Goal: Information Seeking & Learning: Learn about a topic

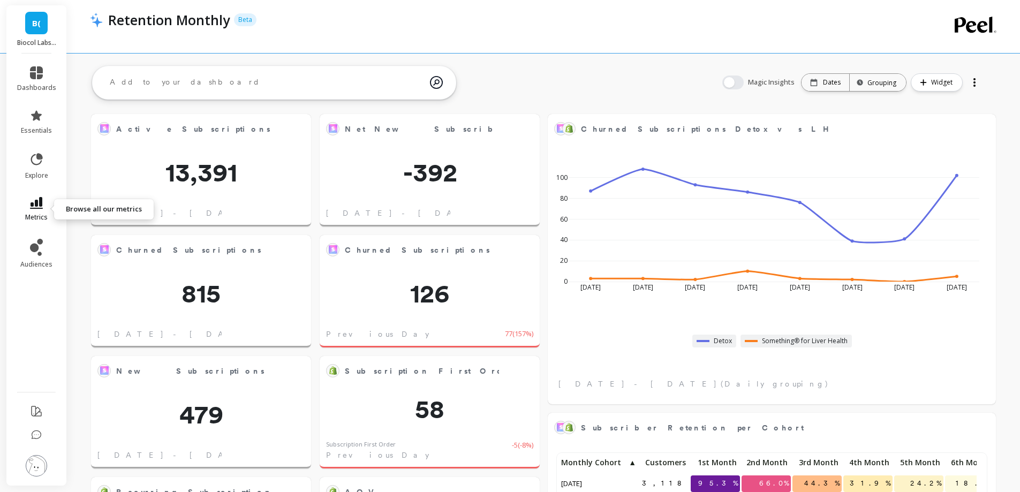
click at [38, 213] on span "metrics" at bounding box center [36, 217] width 22 height 9
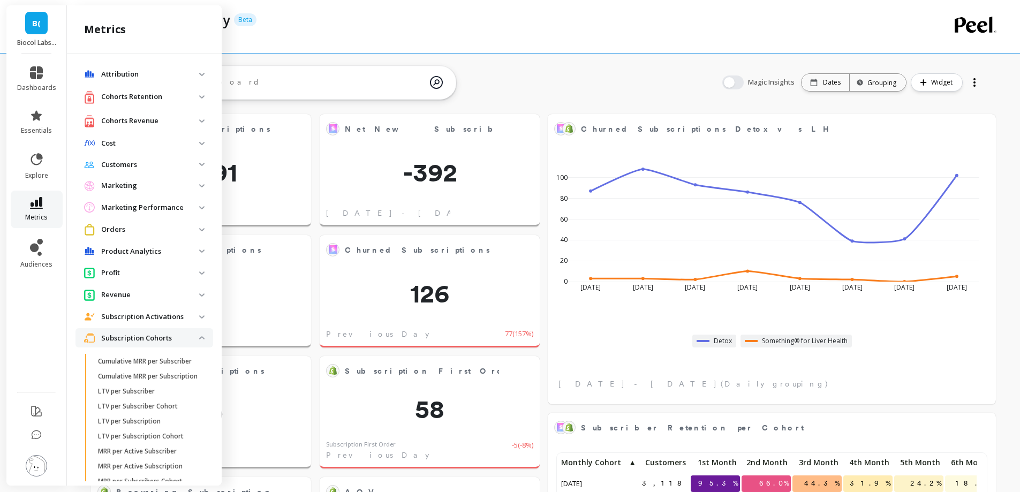
scroll to position [328, 0]
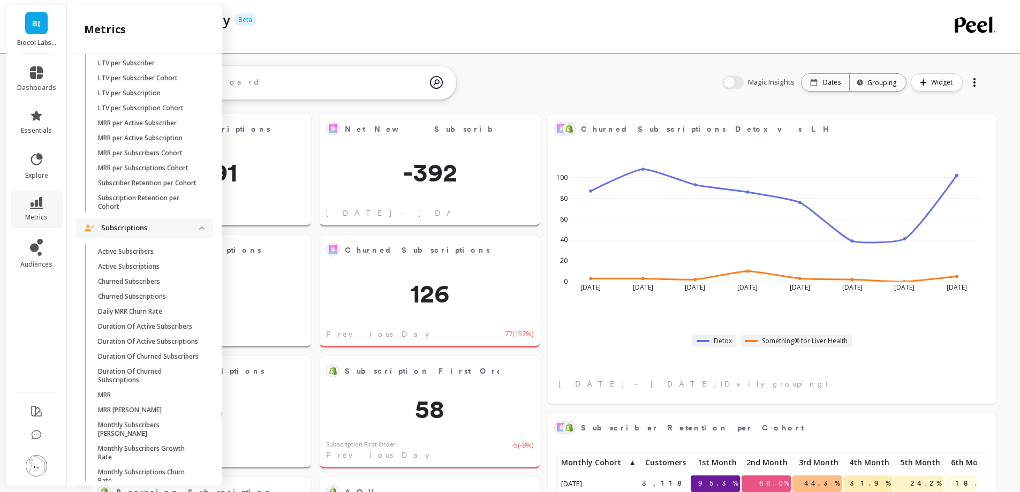
click at [133, 238] on span "Subscriptions" at bounding box center [145, 227] width 138 height 19
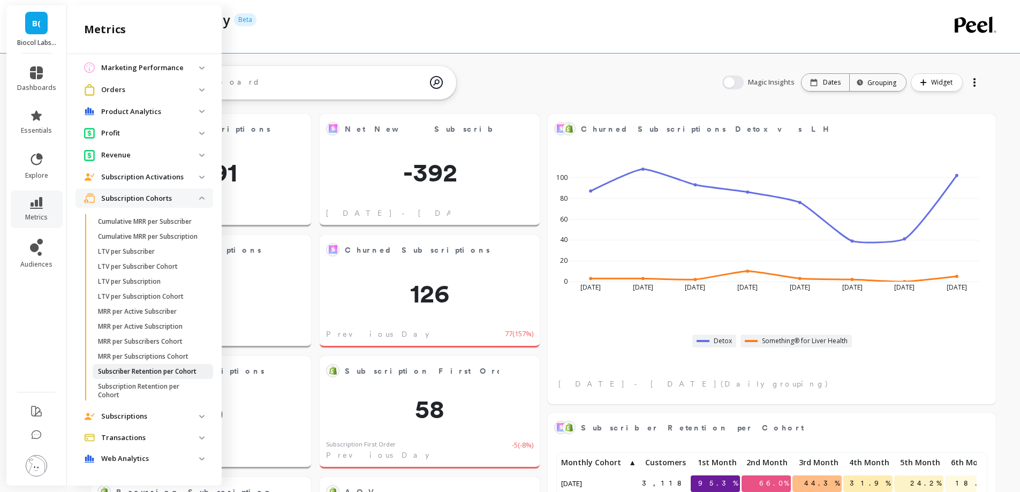
click at [139, 372] on p "Subscriber Retention per Cohort" at bounding box center [147, 371] width 99 height 9
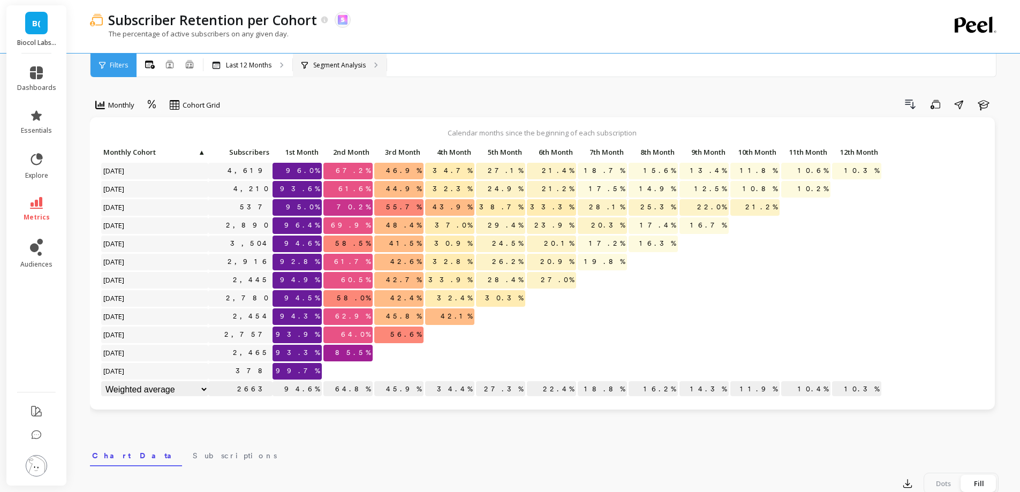
click at [341, 67] on p "Segment Analysis" at bounding box center [339, 65] width 52 height 9
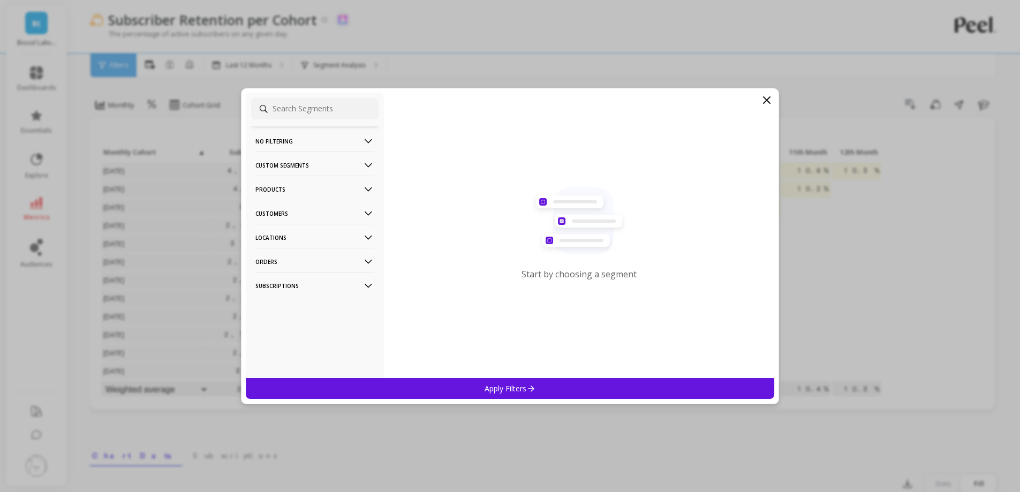
click at [346, 191] on p "Products" at bounding box center [314, 189] width 119 height 27
click at [311, 246] on div "SKUs" at bounding box center [314, 247] width 127 height 17
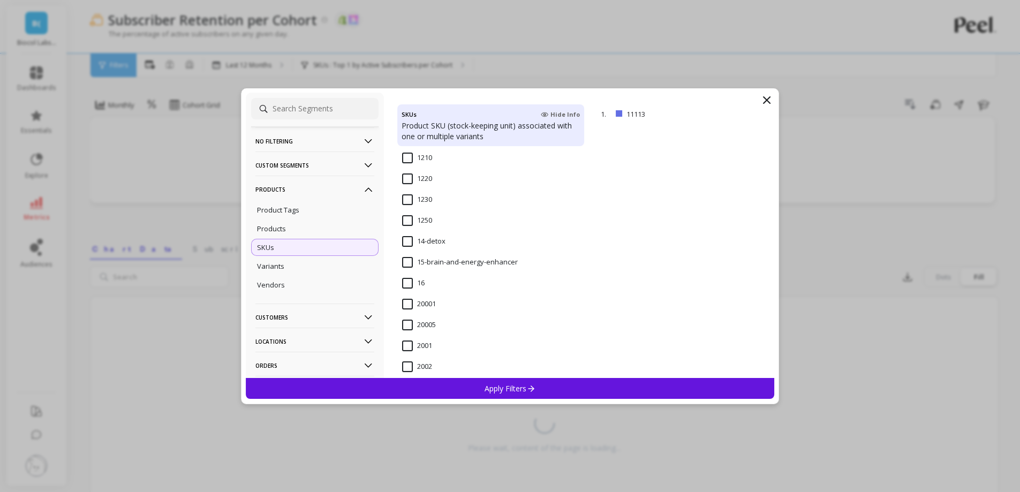
scroll to position [857, 0]
click at [405, 179] on input "14-detox" at bounding box center [423, 179] width 43 height 11
click at [484, 391] on div "Apply Filters" at bounding box center [510, 388] width 529 height 21
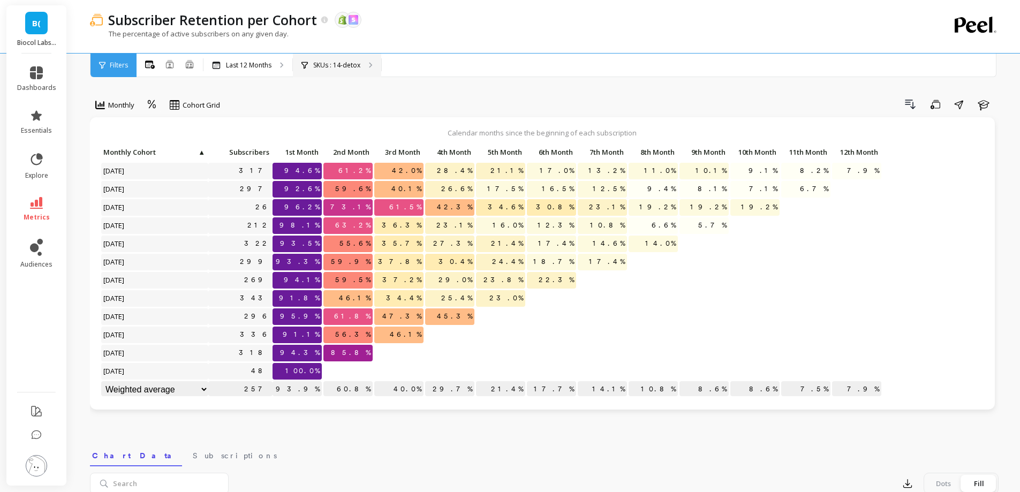
click at [335, 64] on p "SKUs : 14-detox" at bounding box center [336, 65] width 47 height 9
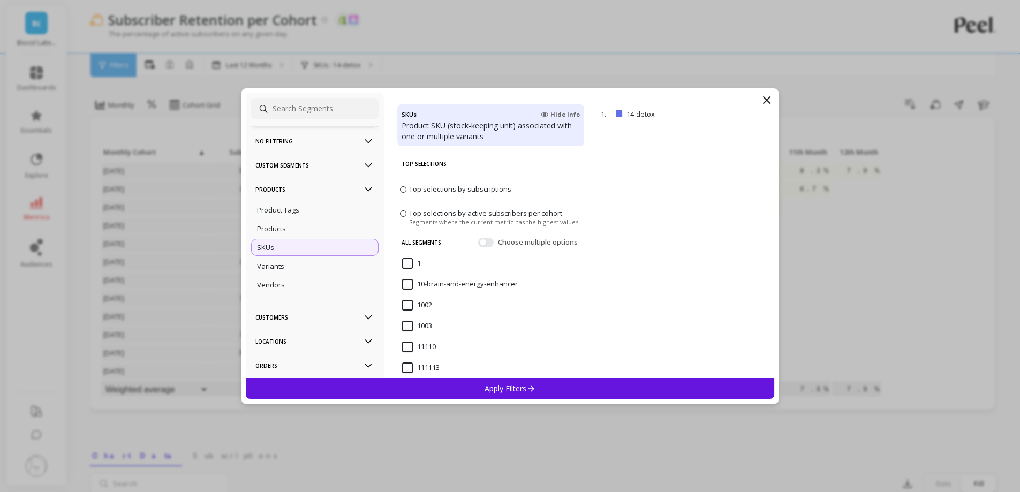
click at [331, 192] on p "Products" at bounding box center [314, 189] width 119 height 27
click at [316, 211] on p "Customers" at bounding box center [314, 213] width 119 height 27
click at [313, 234] on div "Customer Tags" at bounding box center [314, 233] width 127 height 17
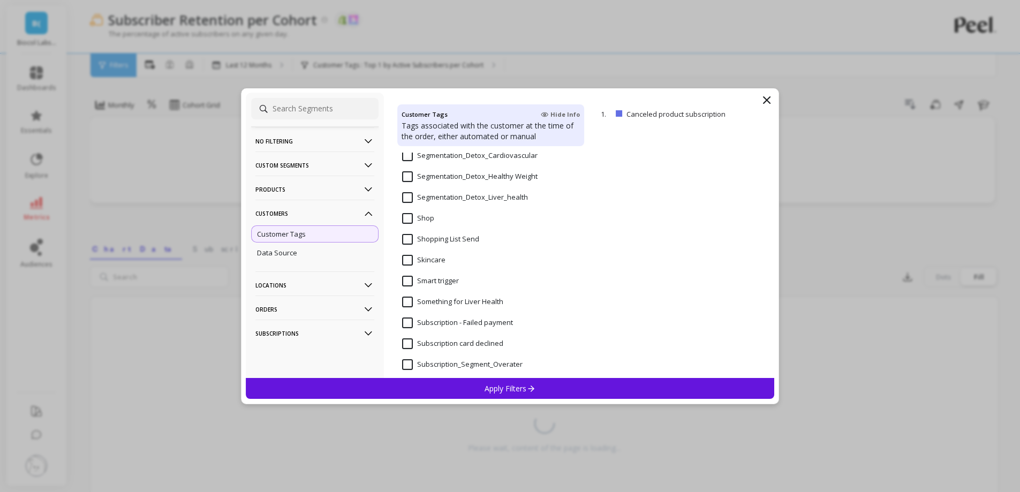
scroll to position [910, 0]
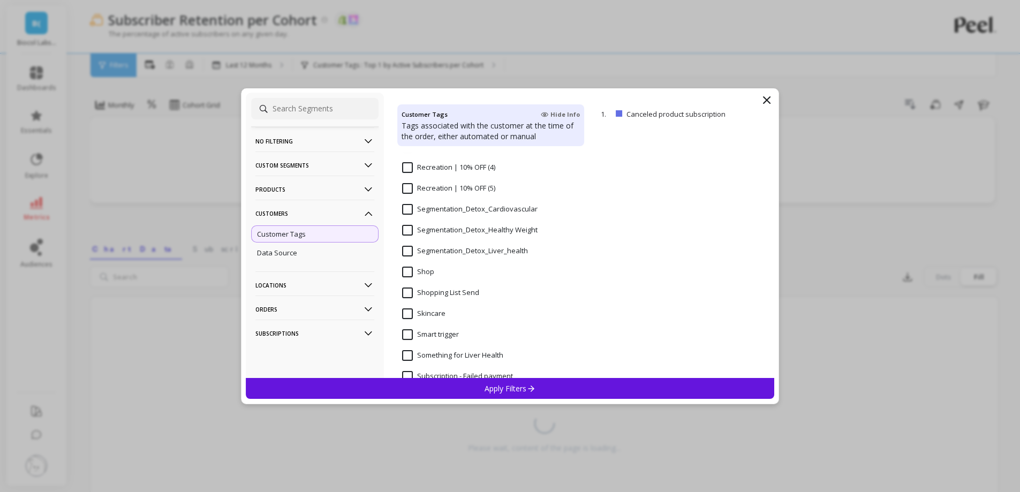
click at [429, 250] on input "Segmentation_Detox_Liver_health" at bounding box center [465, 251] width 126 height 11
click at [476, 391] on div "Apply Filters" at bounding box center [510, 388] width 529 height 21
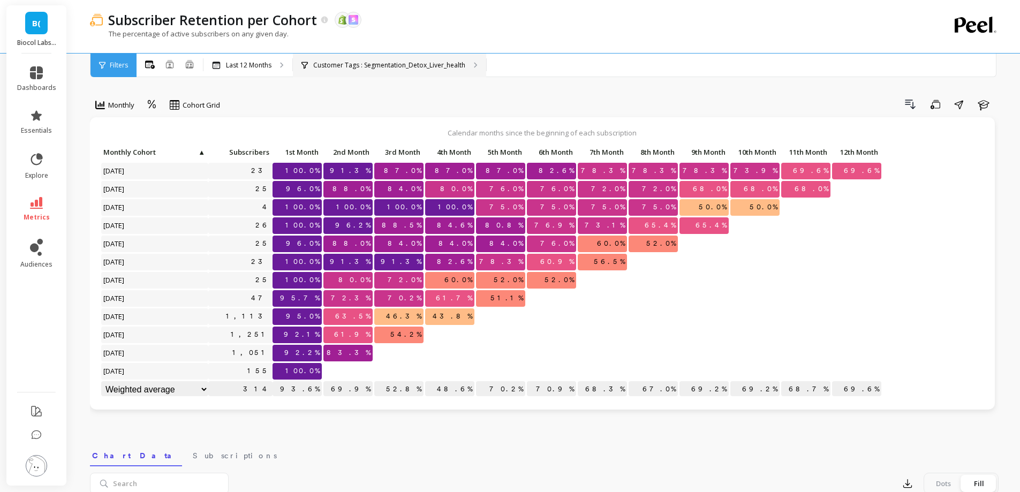
click at [345, 65] on p "Customer Tags : Segmentation_Detox_Liver_health" at bounding box center [389, 65] width 152 height 9
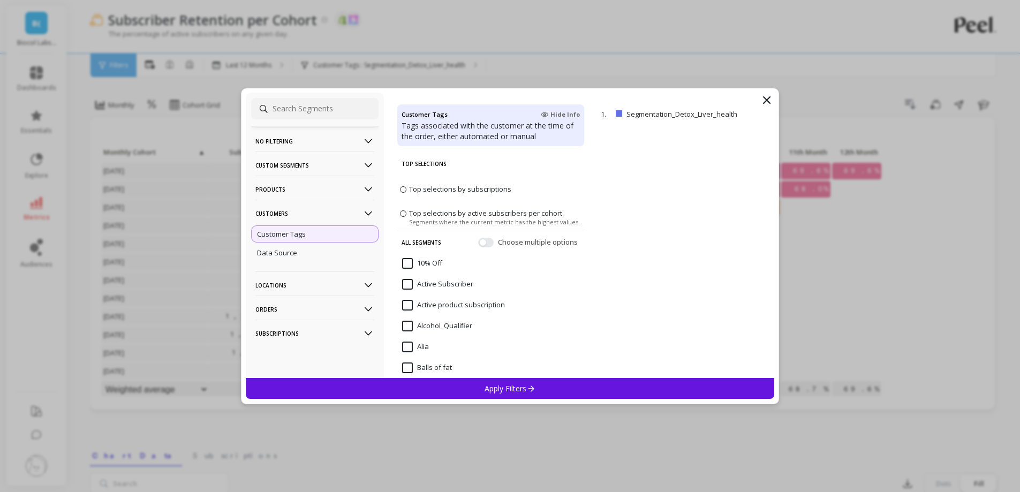
click at [767, 100] on icon at bounding box center [767, 100] width 6 height 6
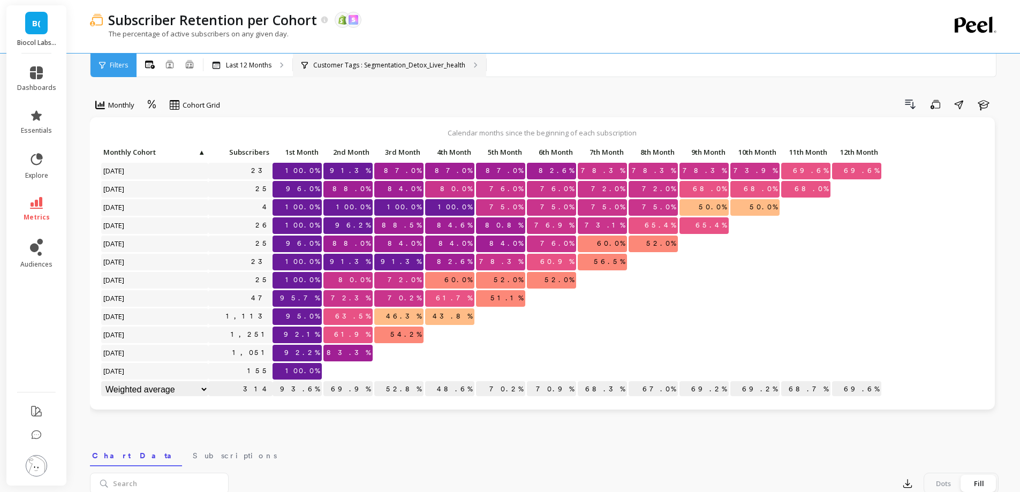
click at [364, 58] on div "Customer Tags : Segmentation_Detox_Liver_health" at bounding box center [389, 66] width 193 height 24
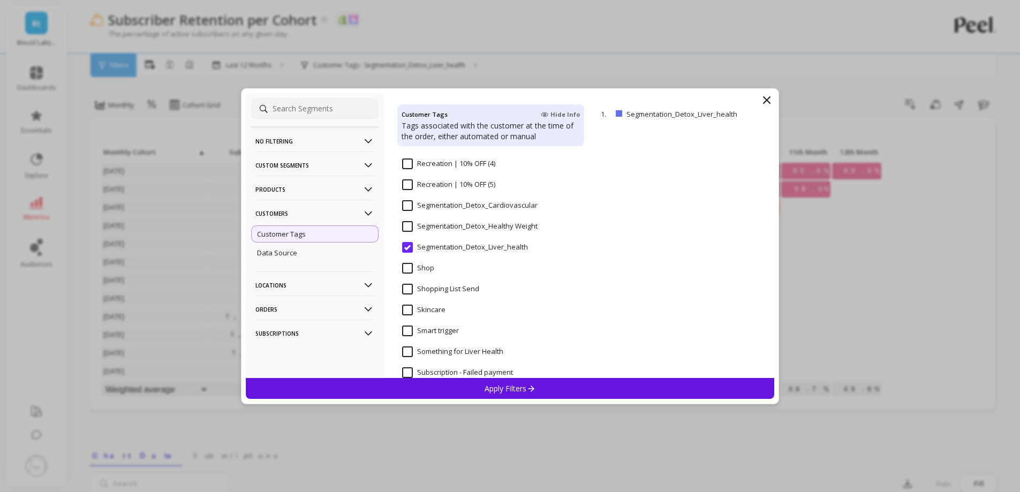
scroll to position [872, 0]
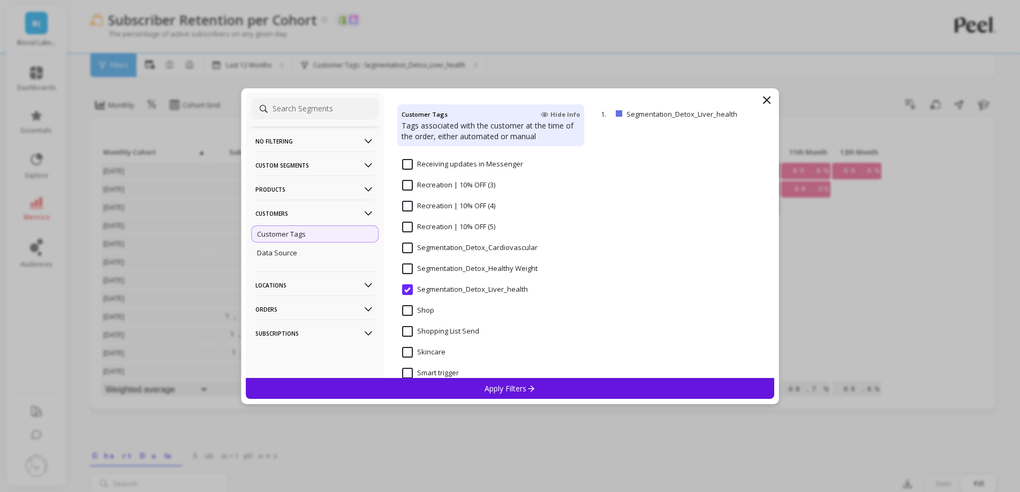
click at [413, 270] on Weight "Segmentation_Detox_Healthy Weight" at bounding box center [469, 268] width 135 height 11
click at [526, 389] on p "Apply Filters" at bounding box center [510, 388] width 51 height 10
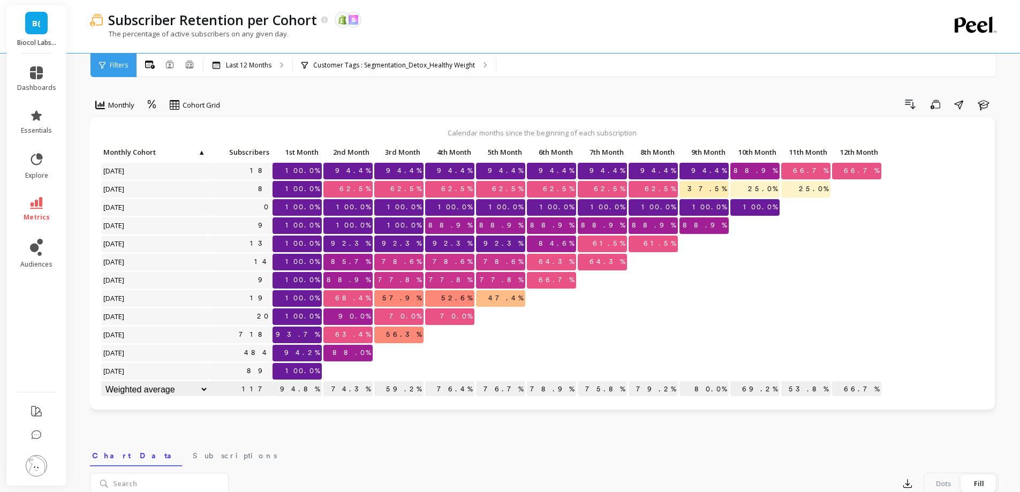
click at [383, 51] on div "Subscriber Retention per Cohort The data you are viewing comes from: Shopify Sk…" at bounding box center [500, 26] width 821 height 53
click at [388, 61] on p "Customer Tags : Segmentation_Detox_Healthy Weight" at bounding box center [394, 65] width 162 height 9
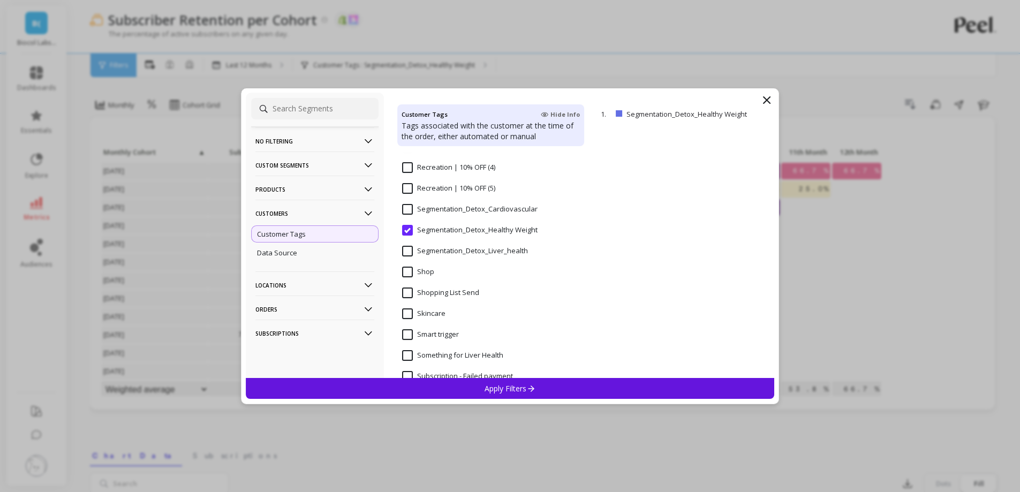
scroll to position [803, 0]
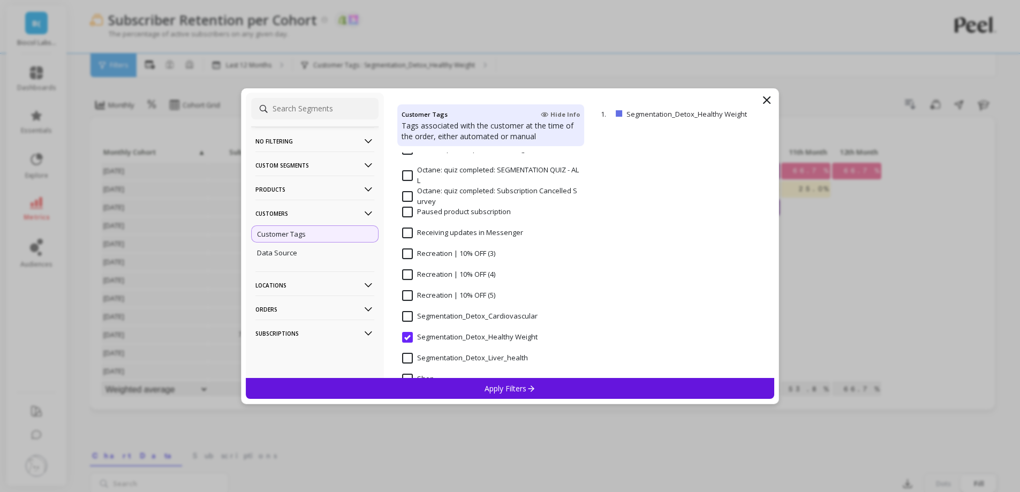
click at [418, 314] on input "Segmentation_Detox_Cardiovascular" at bounding box center [469, 316] width 135 height 11
click at [482, 391] on div "Apply Filters" at bounding box center [510, 388] width 529 height 21
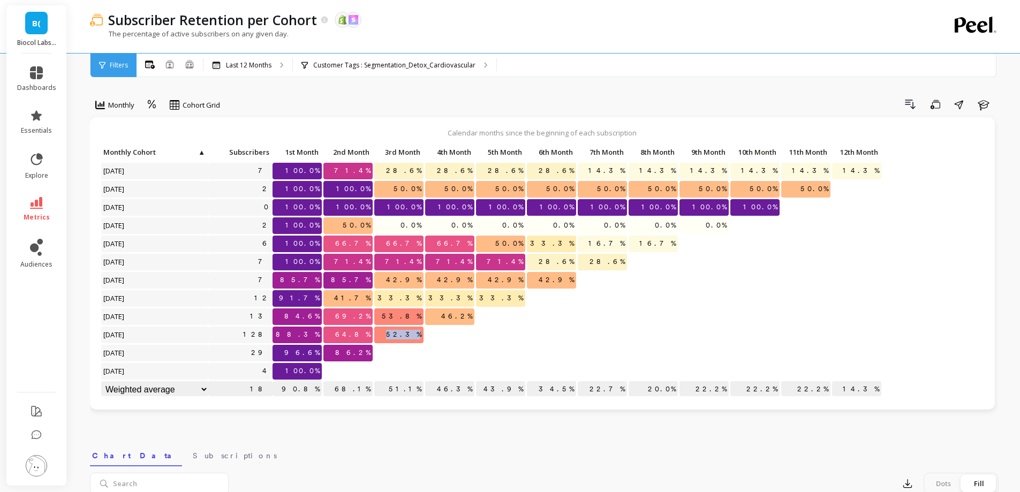
drag, startPoint x: 411, startPoint y: 334, endPoint x: 450, endPoint y: 336, distance: 39.1
click at [448, 335] on div "Click to create an audience 7 100.0% 71.4% 28.6% 28.6% 28.6% 28.6% 14.3% 14.3% …" at bounding box center [492, 272] width 782 height 255
click at [451, 336] on div at bounding box center [449, 335] width 49 height 17
drag, startPoint x: 295, startPoint y: 335, endPoint x: 338, endPoint y: 335, distance: 43.4
click at [338, 335] on div "Click to create an audience 7 100.0% 71.4% 28.6% 28.6% 28.6% 28.6% 14.3% 14.3% …" at bounding box center [492, 272] width 782 height 255
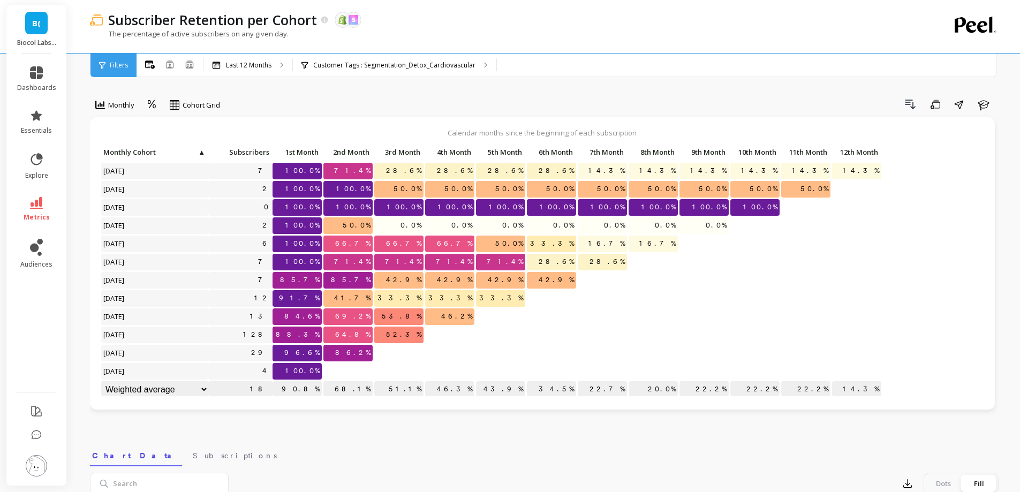
click at [416, 52] on div "Subscriber Retention per Cohort The data you are viewing comes from: Shopify Sk…" at bounding box center [500, 26] width 821 height 53
click at [420, 71] on div "Customer Tags : Segmentation_Detox_Cardiovascular" at bounding box center [395, 66] width 204 height 24
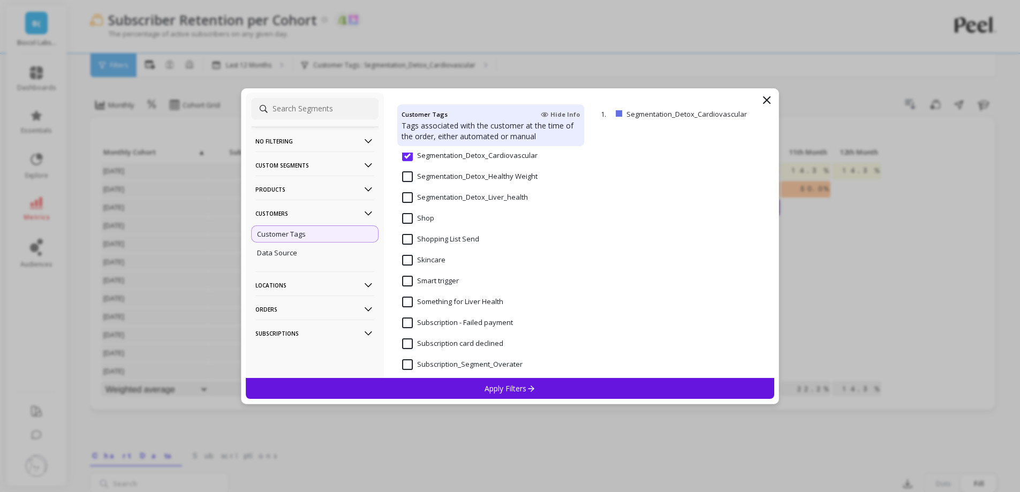
scroll to position [910, 0]
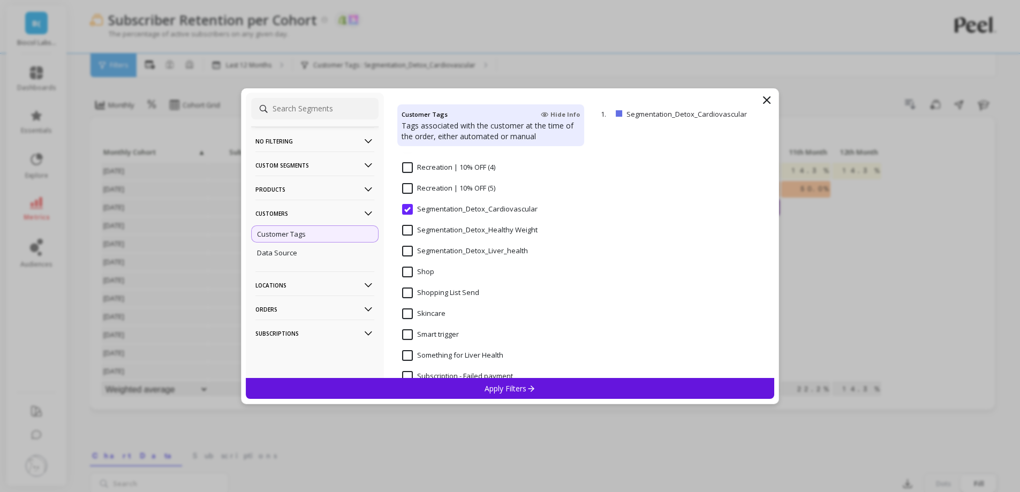
click at [461, 225] on Weight "Segmentation_Detox_Healthy Weight" at bounding box center [469, 230] width 135 height 11
click at [492, 392] on p "Apply Filters" at bounding box center [510, 388] width 51 height 10
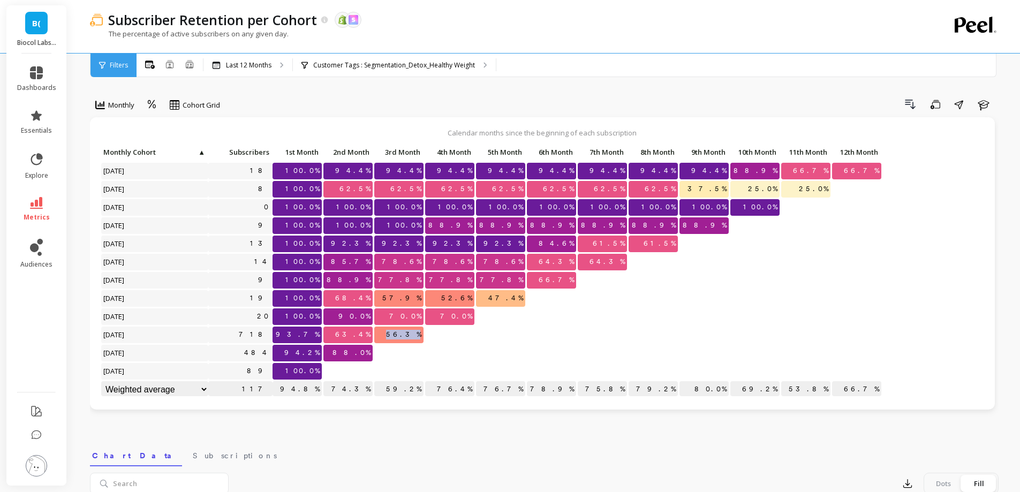
drag, startPoint x: 391, startPoint y: 342, endPoint x: 424, endPoint y: 339, distance: 32.2
click at [423, 339] on p "56.3%" at bounding box center [398, 335] width 49 height 16
click at [429, 355] on div at bounding box center [449, 353] width 49 height 17
